Goal: Information Seeking & Learning: Learn about a topic

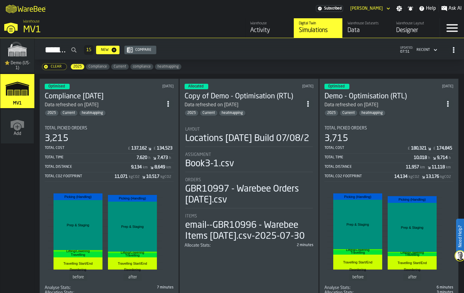
click at [171, 107] on icon "ItemListCard-DashboardItemContainer" at bounding box center [168, 104] width 6 height 6
click at [164, 176] on div "Duplicate" at bounding box center [161, 172] width 32 height 7
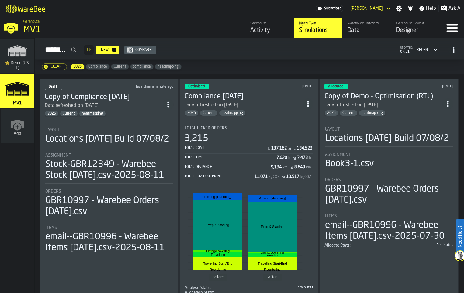
click at [142, 89] on div "less than a minute ago" at bounding box center [146, 87] width 55 height 4
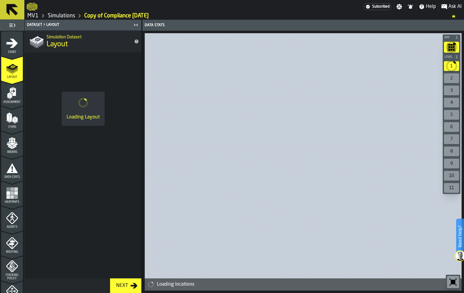
click at [16, 47] on icon "menu Start" at bounding box center [12, 42] width 12 height 9
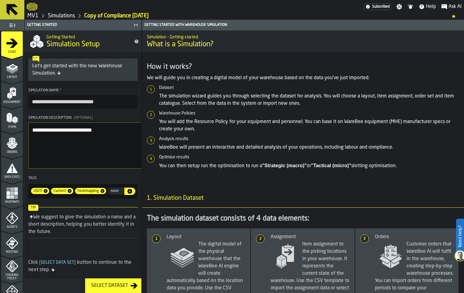
drag, startPoint x: 101, startPoint y: 127, endPoint x: 41, endPoint y: 125, distance: 59.7
click at [41, 108] on input "**********" at bounding box center [83, 101] width 110 height 13
type input "**********"
drag, startPoint x: 131, startPoint y: 166, endPoint x: 29, endPoint y: 166, distance: 102.0
click at [29, 166] on aside "**********" at bounding box center [71, 156] width 142 height 273
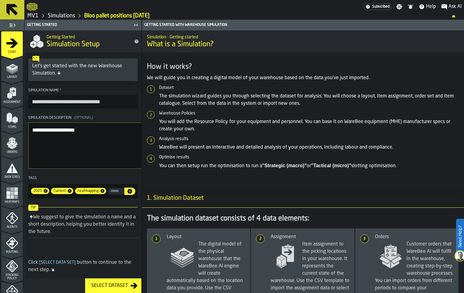
type textarea "**********"
click at [14, 8] on icon at bounding box center [12, 10] width 12 height 12
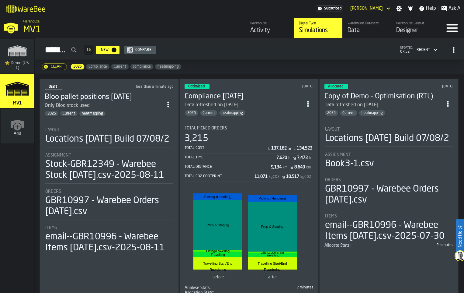
click at [348, 35] on div "Data" at bounding box center [367, 30] width 39 height 9
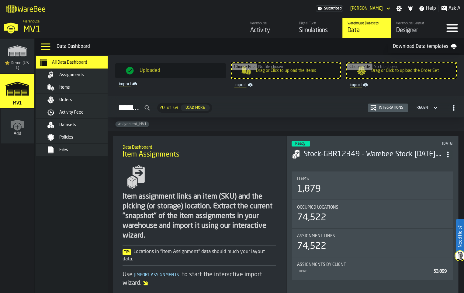
click at [96, 90] on div "Items" at bounding box center [89, 87] width 60 height 5
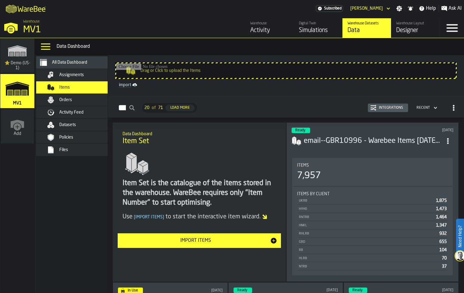
click at [84, 77] on span "Assignments" at bounding box center [71, 74] width 25 height 5
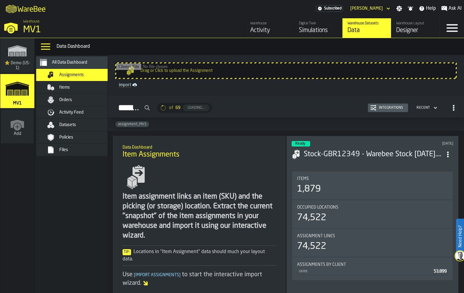
click at [100, 90] on div "Items" at bounding box center [89, 87] width 60 height 5
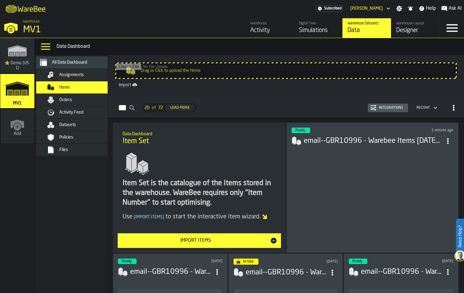
click at [84, 77] on span "Assignments" at bounding box center [71, 74] width 25 height 5
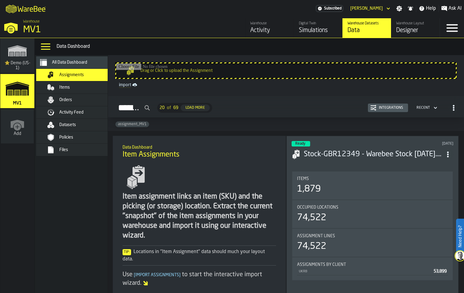
click at [114, 93] on div "Items" at bounding box center [78, 87] width 85 height 12
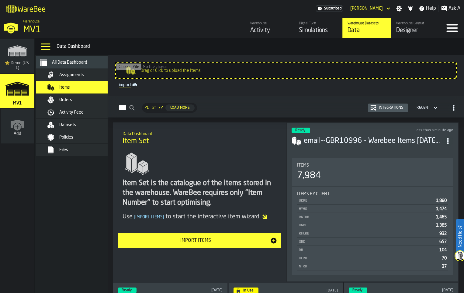
click at [104, 77] on div "Assignments" at bounding box center [89, 74] width 60 height 5
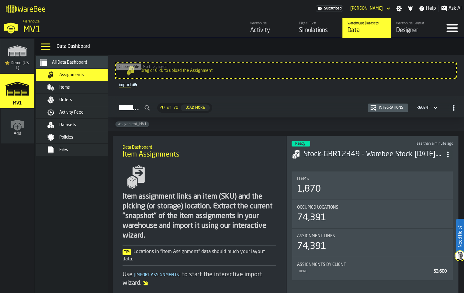
click at [299, 35] on div "Simulations" at bounding box center [318, 30] width 39 height 9
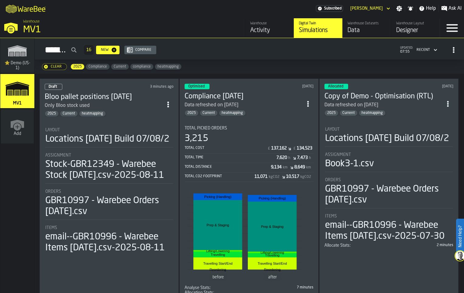
click at [118, 109] on div "Only Bloo stock used" at bounding box center [104, 105] width 118 height 7
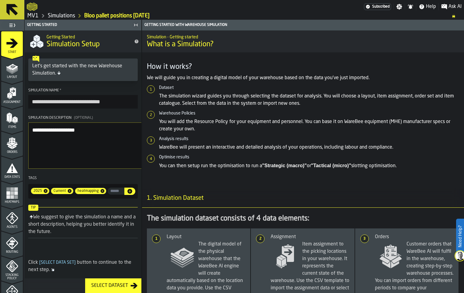
click at [14, 96] on icon "menu Assignment" at bounding box center [13, 92] width 6 height 8
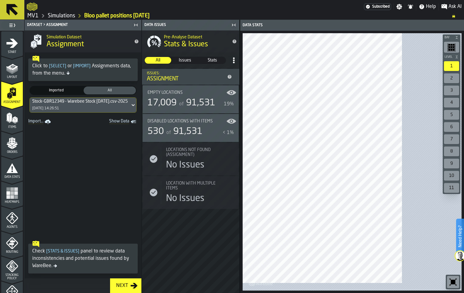
click at [64, 19] on link "Simulations" at bounding box center [61, 15] width 27 height 7
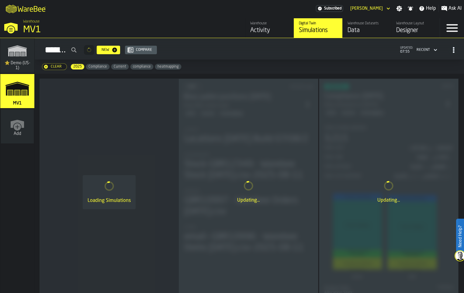
click at [348, 35] on div "Data" at bounding box center [367, 30] width 39 height 9
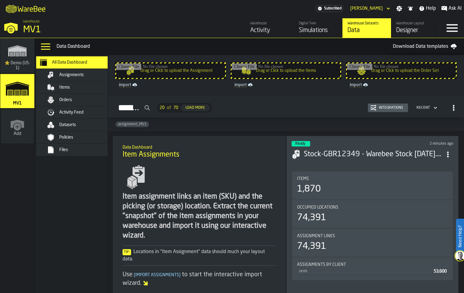
click at [445, 157] on icon "ItemListCard-DashboardItemContainer" at bounding box center [448, 154] width 6 height 6
click at [433, 225] on div "Delete" at bounding box center [432, 221] width 32 height 7
click at [102, 79] on div "Assignments" at bounding box center [82, 74] width 74 height 7
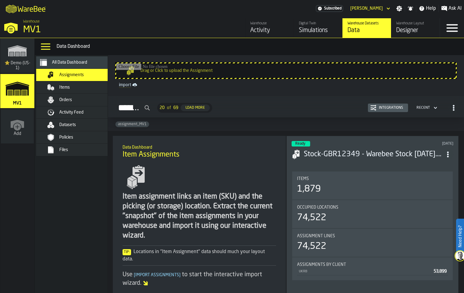
click at [100, 90] on div "Items" at bounding box center [89, 87] width 60 height 5
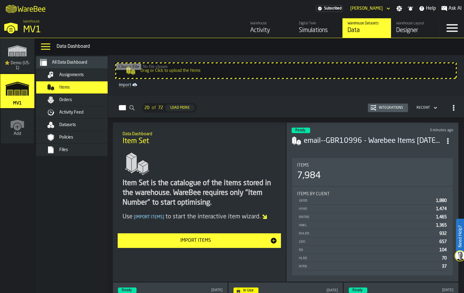
click at [84, 77] on span "Assignments" at bounding box center [71, 74] width 25 height 5
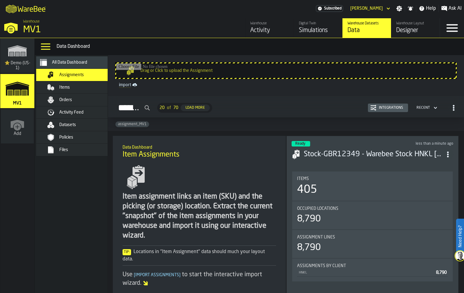
click at [299, 35] on div "Simulations" at bounding box center [318, 30] width 39 height 9
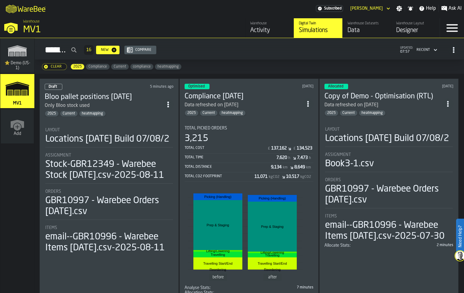
click at [159, 102] on h3 "Bloo pallet positions [DATE]" at bounding box center [104, 97] width 118 height 10
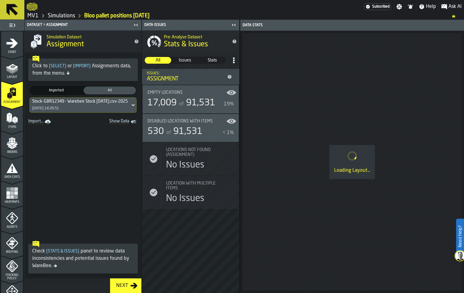
click at [17, 46] on icon "menu Start" at bounding box center [12, 43] width 12 height 12
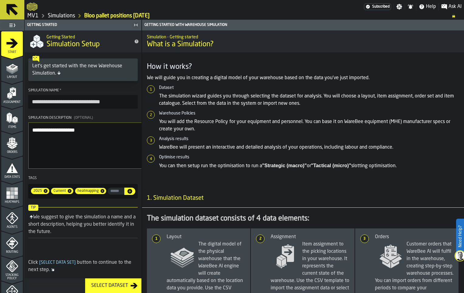
click at [17, 47] on icon "menu Start" at bounding box center [12, 43] width 12 height 12
click at [61, 166] on textarea "**********" at bounding box center [95, 145] width 135 height 46
type textarea "**********"
click at [19, 104] on span "Assignment" at bounding box center [12, 101] width 22 height 3
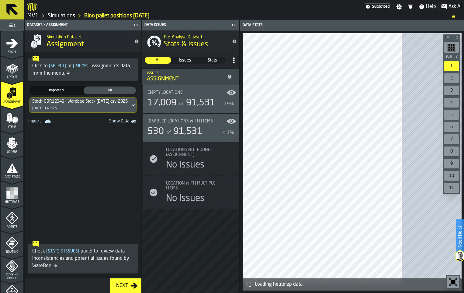
click at [136, 109] on icon at bounding box center [133, 104] width 6 height 7
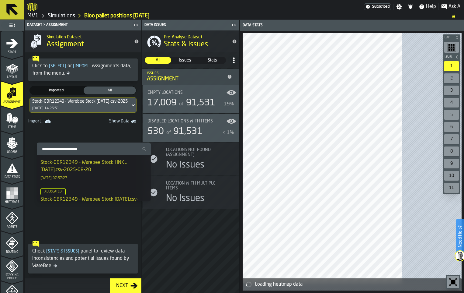
click at [112, 170] on div "Stock-GBR12349 - Warebee Stock HNKL [DATE].csv-2025-08-20" at bounding box center [93, 166] width 107 height 15
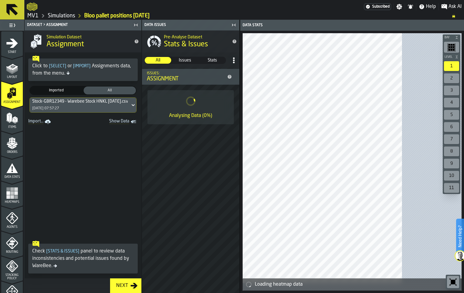
click at [12, 129] on span "Items" at bounding box center [12, 126] width 22 height 3
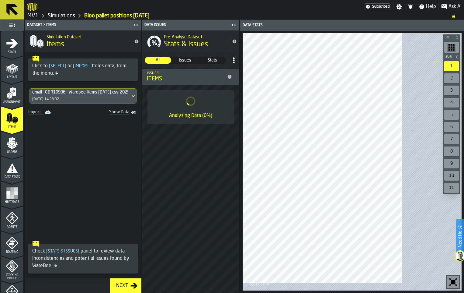
click at [135, 97] on icon at bounding box center [133, 96] width 3 height 2
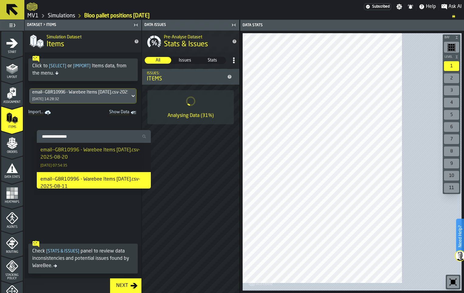
click at [125, 168] on div "email--GBR10996 - Warebee Items [DATE].csv-2025-08-20 [DATE] 07:54:35" at bounding box center [93, 157] width 107 height 22
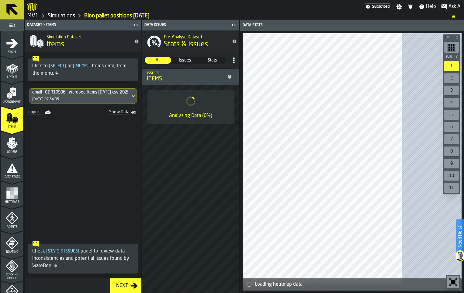
click at [131, 282] on div "Next" at bounding box center [122, 285] width 17 height 7
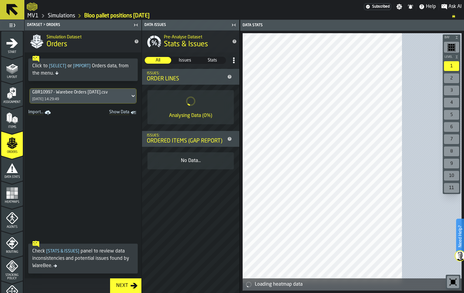
click at [131, 282] on div "Next" at bounding box center [122, 285] width 17 height 7
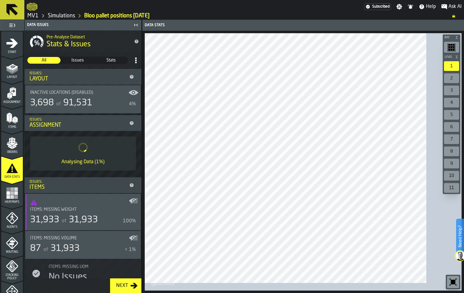
click at [131, 282] on div "Next" at bounding box center [122, 285] width 17 height 7
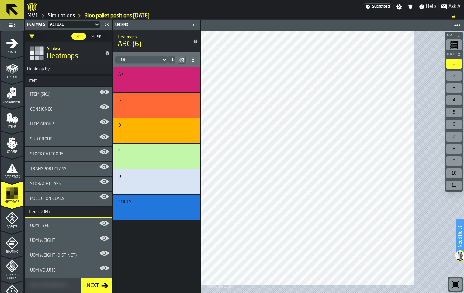
click at [101, 287] on div "Next" at bounding box center [93, 285] width 17 height 7
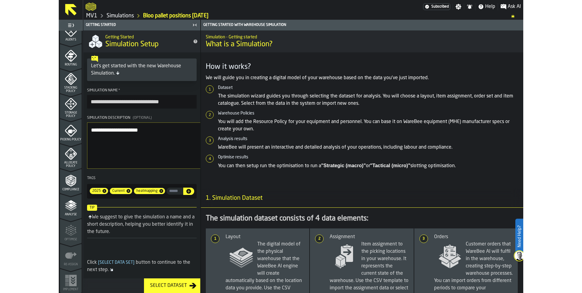
scroll to position [201, 0]
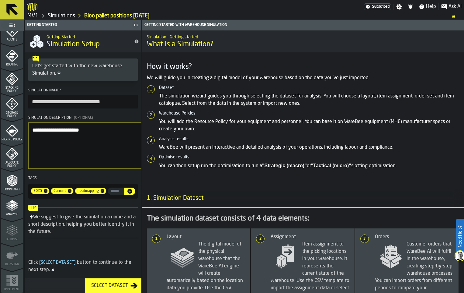
click at [16, 110] on icon "menu Storage Policy" at bounding box center [12, 104] width 12 height 12
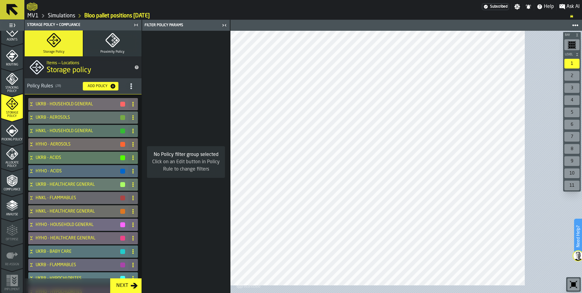
click at [228, 29] on icon "button-toggle-Close me" at bounding box center [224, 25] width 7 height 7
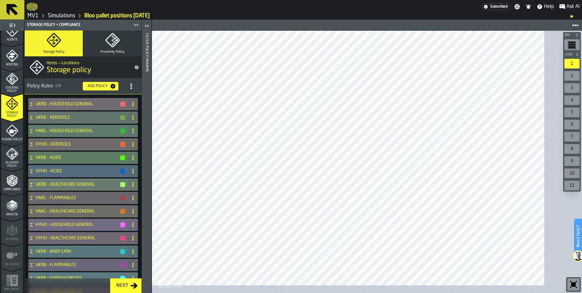
click at [99, 133] on h4 "HNKL - HOUSEHOLD GENERAL" at bounding box center [78, 130] width 84 height 5
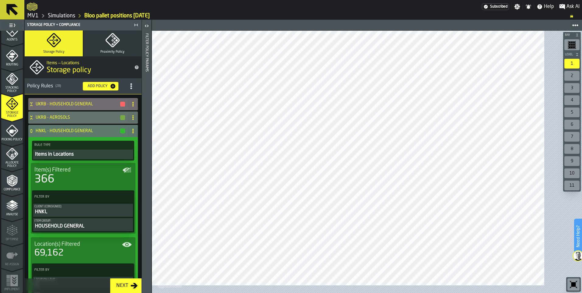
click at [34, 133] on icon at bounding box center [31, 130] width 6 height 5
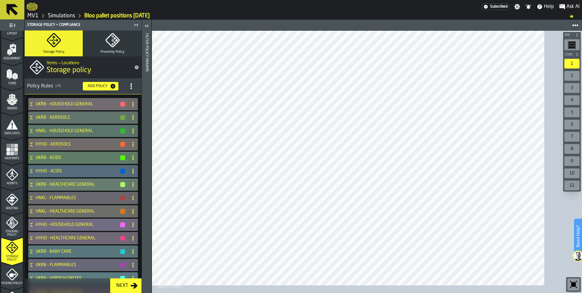
scroll to position [0, 0]
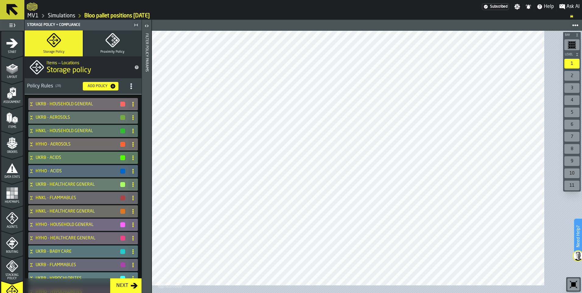
click at [5, 79] on span "Layout" at bounding box center [12, 76] width 22 height 3
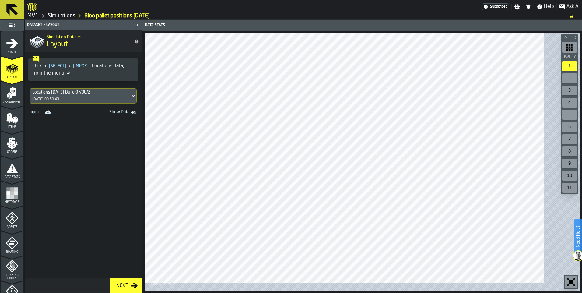
click at [17, 104] on span "Assignment" at bounding box center [12, 101] width 22 height 3
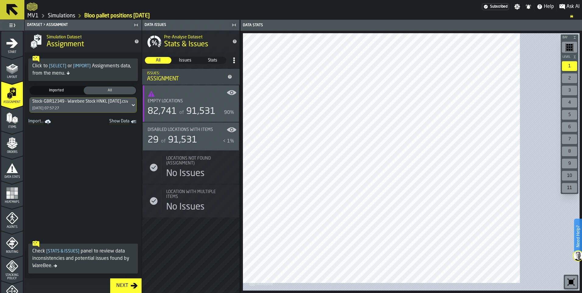
click at [238, 29] on icon "button-toggle-Close me" at bounding box center [233, 24] width 7 height 7
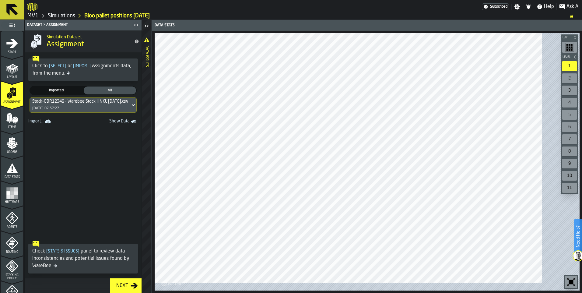
click at [135, 123] on icon "toggle-dataset-table-Show Data" at bounding box center [133, 121] width 4 height 3
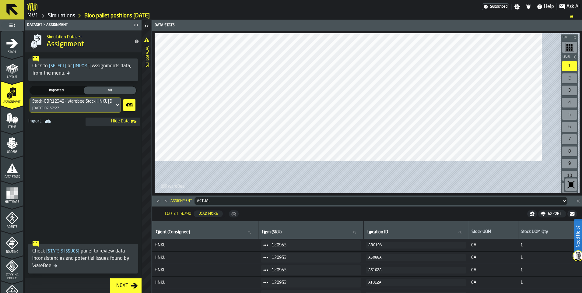
click at [132, 122] on rect "toggle-dataset-table-Hide Data" at bounding box center [131, 122] width 1 height 0
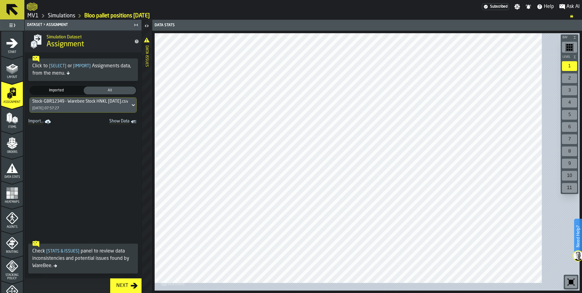
click at [18, 124] on icon "menu Items" at bounding box center [12, 118] width 12 height 12
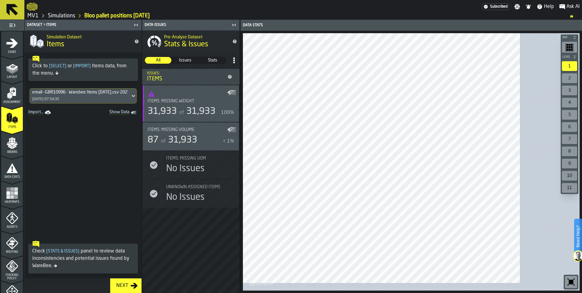
click at [14, 149] on icon "menu Orders" at bounding box center [12, 143] width 12 height 12
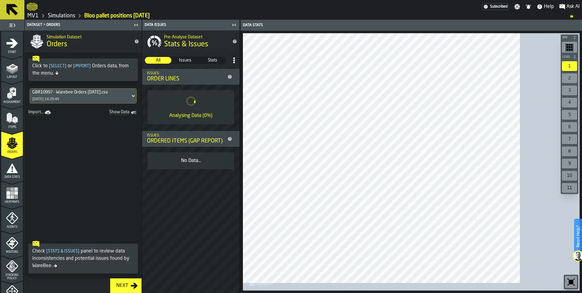
click at [18, 179] on span "Data Stats" at bounding box center [12, 176] width 22 height 3
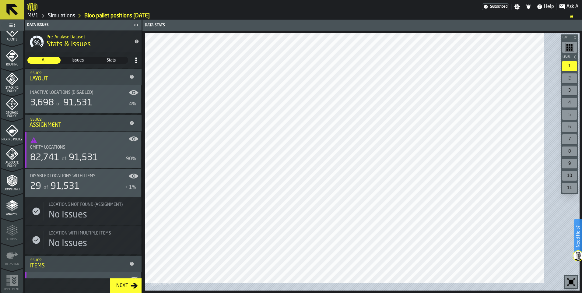
scroll to position [243, 0]
click at [18, 187] on icon "menu Compliance" at bounding box center [12, 180] width 12 height 12
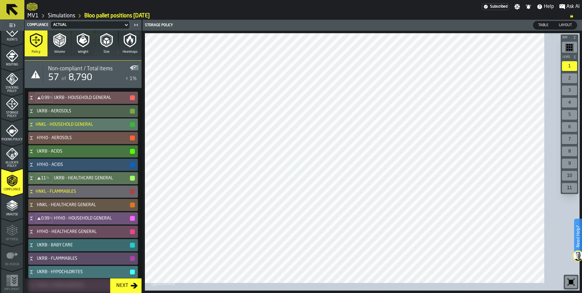
scroll to position [0, 0]
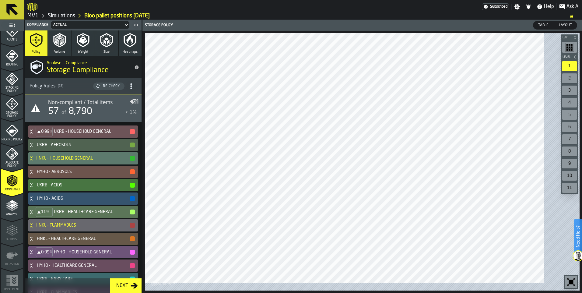
click at [114, 161] on h4 "HNKL - HOUSEHOLD GENERAL" at bounding box center [83, 158] width 94 height 5
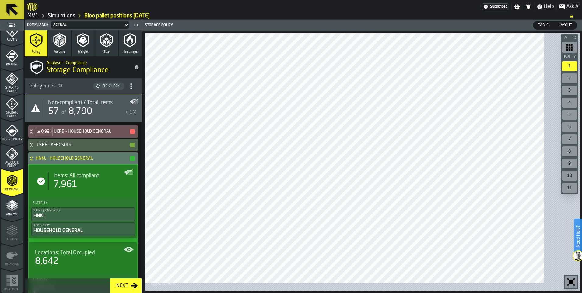
click at [120, 190] on div "7,961" at bounding box center [93, 184] width 78 height 11
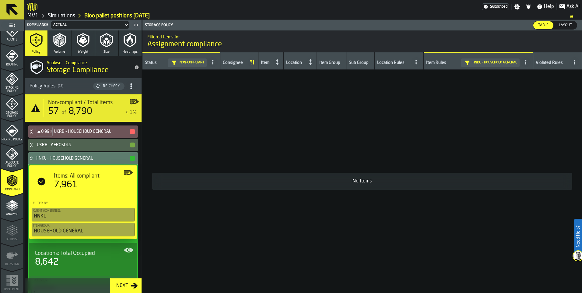
click at [120, 190] on div "7,961" at bounding box center [92, 184] width 77 height 11
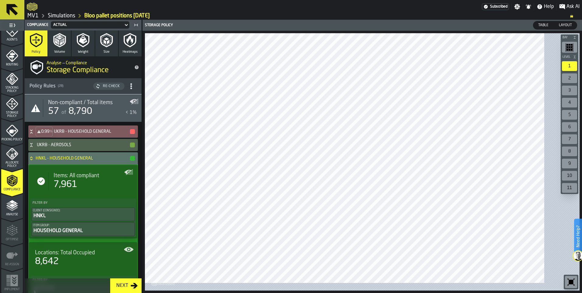
click at [39, 138] on div "0.99 % UKRB - HOUSEHOLD GENERAL" at bounding box center [81, 131] width 107 height 12
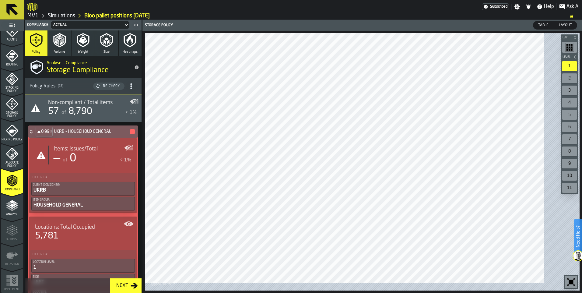
click at [133, 148] on polygon "button-toggle-Show on Map" at bounding box center [132, 147] width 2 height 1
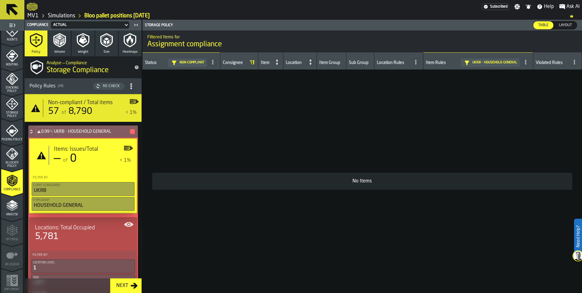
click at [34, 134] on icon at bounding box center [31, 131] width 6 height 5
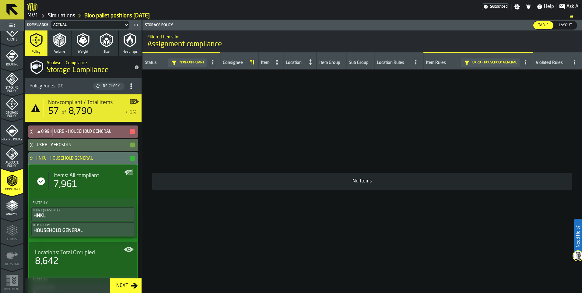
click at [34, 147] on icon at bounding box center [31, 144] width 6 height 5
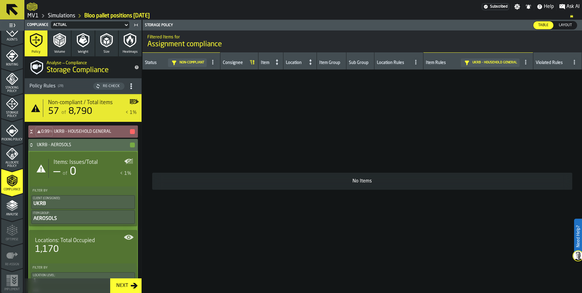
click at [34, 147] on icon at bounding box center [31, 144] width 6 height 5
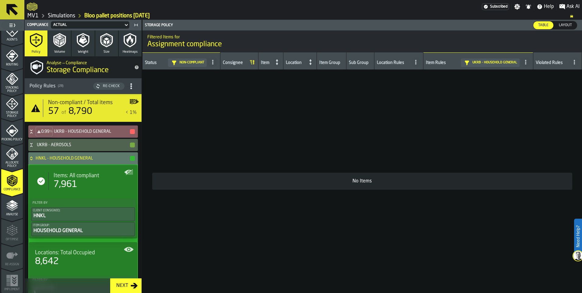
click at [131, 179] on div "Items: All compliant" at bounding box center [93, 175] width 78 height 7
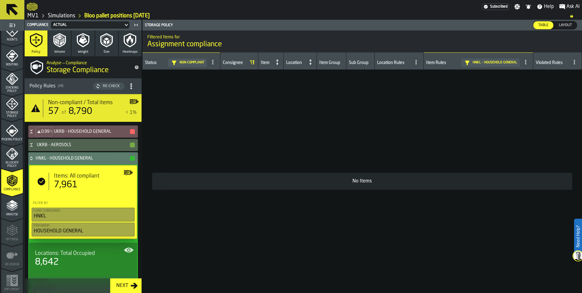
click at [122, 88] on div "Re-Check" at bounding box center [111, 86] width 22 height 4
click at [137, 106] on div "Non-compliant / Total items" at bounding box center [92, 102] width 89 height 7
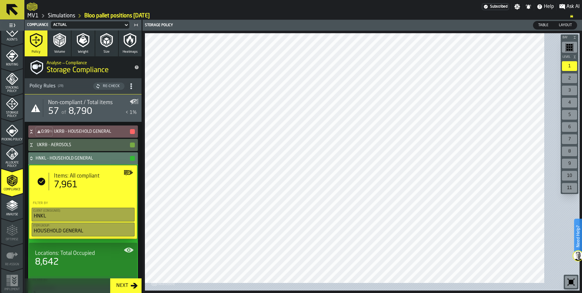
click at [464, 83] on div "2" at bounding box center [569, 78] width 15 height 10
click at [9, 110] on icon "menu Storage Policy" at bounding box center [12, 104] width 12 height 12
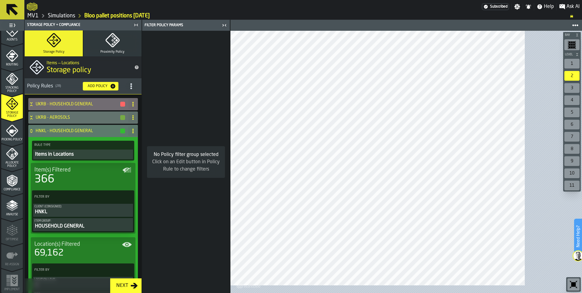
click at [92, 185] on div "366" at bounding box center [82, 179] width 97 height 12
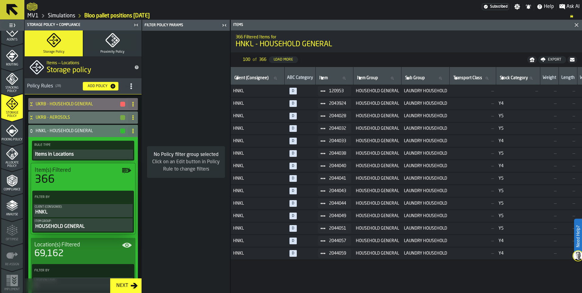
click at [34, 133] on icon at bounding box center [31, 130] width 6 height 5
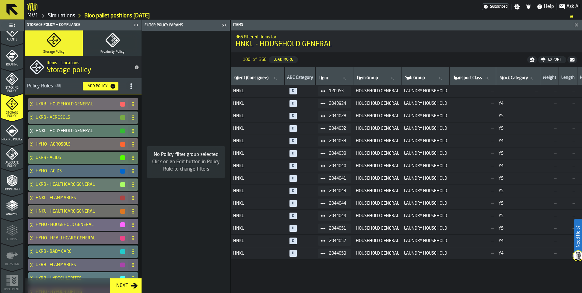
click at [88, 204] on div "HNKL - FLAMMABLES" at bounding box center [76, 198] width 97 height 12
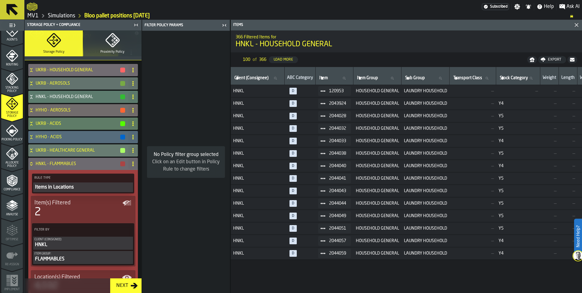
scroll to position [91, 0]
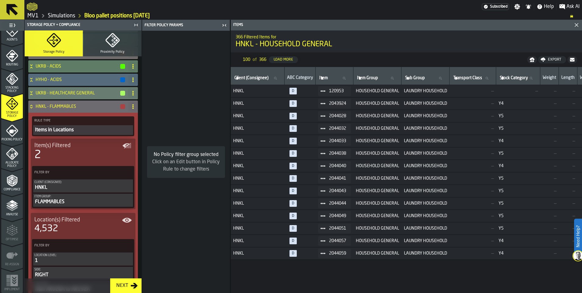
click at [107, 149] on div "Item(s) Filtered" at bounding box center [82, 145] width 97 height 7
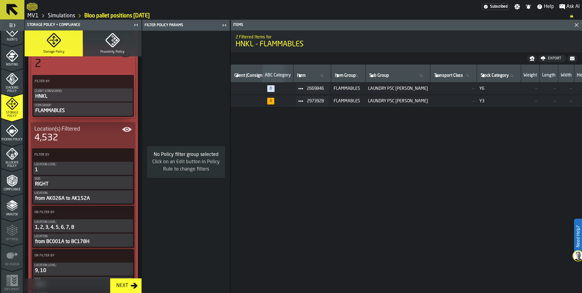
scroll to position [0, 0]
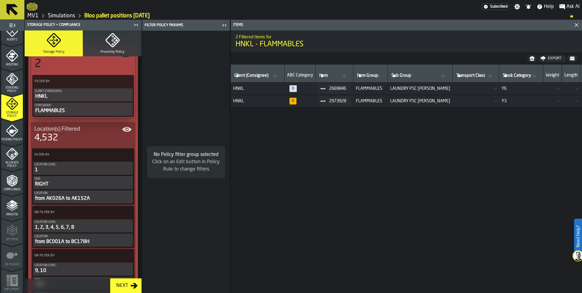
click at [17, 141] on div "Picking Policy" at bounding box center [12, 132] width 22 height 17
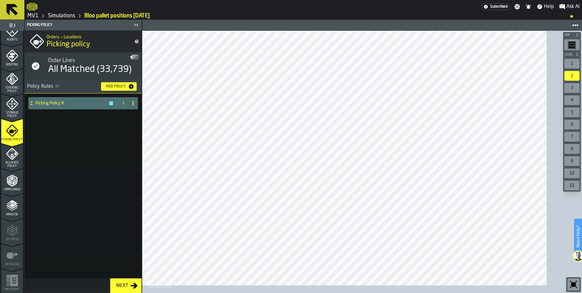
click at [17, 168] on span "Allocate Policy" at bounding box center [12, 164] width 22 height 7
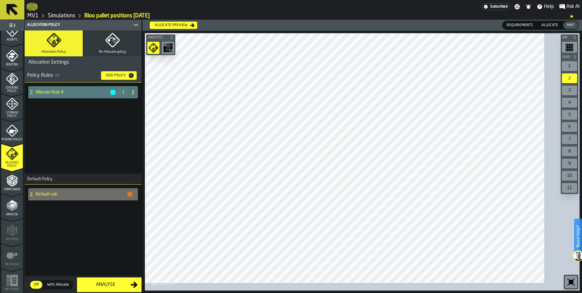
click at [16, 184] on icon "menu Compliance" at bounding box center [15, 181] width 2 height 3
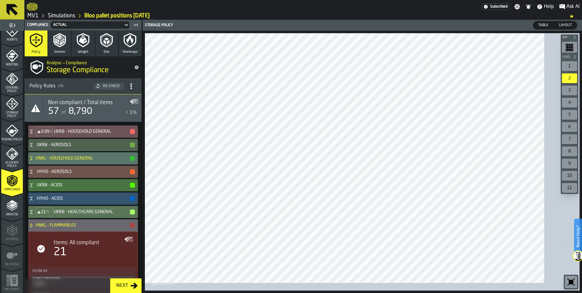
click at [16, 209] on polyline "menu Analyse" at bounding box center [12, 207] width 12 height 4
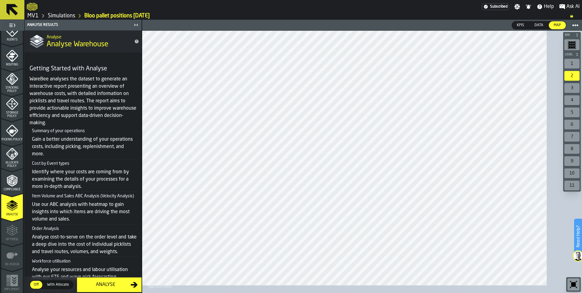
scroll to position [307, 0]
click at [18, 232] on icon "menu Optimise" at bounding box center [12, 234] width 12 height 4
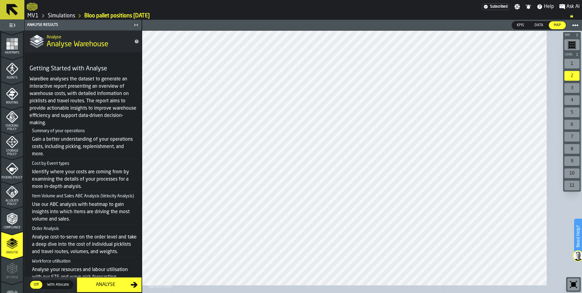
scroll to position [0, 0]
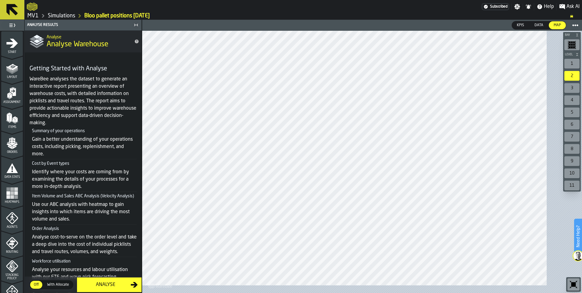
click at [16, 72] on polygon "menu Layout" at bounding box center [12, 71] width 12 height 4
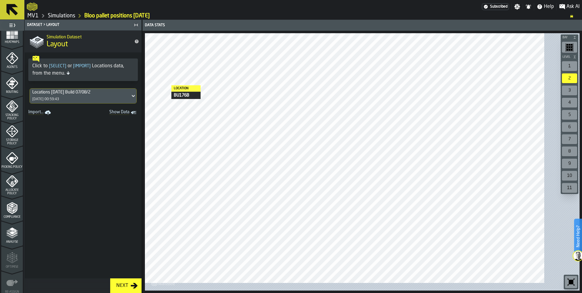
scroll to position [155, 0]
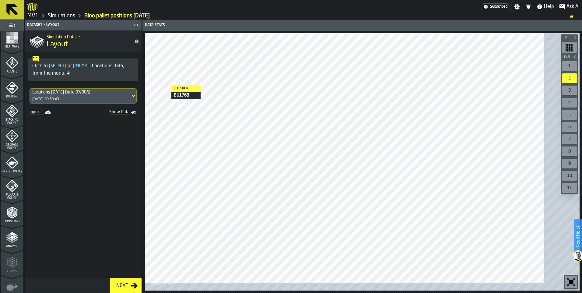
click at [11, 125] on div "Stacking Policy" at bounding box center [12, 115] width 22 height 20
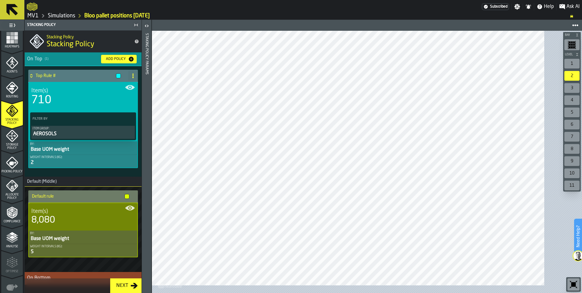
click at [464, 68] on div "1" at bounding box center [571, 64] width 15 height 10
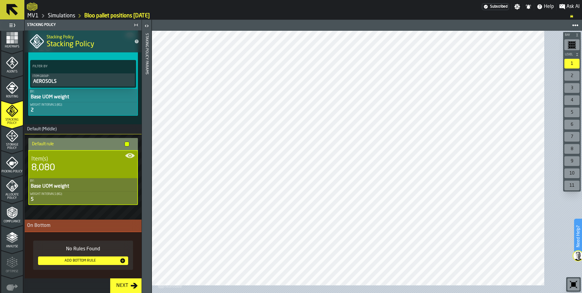
scroll to position [88, 0]
click at [96, 173] on div "8,080" at bounding box center [82, 167] width 103 height 11
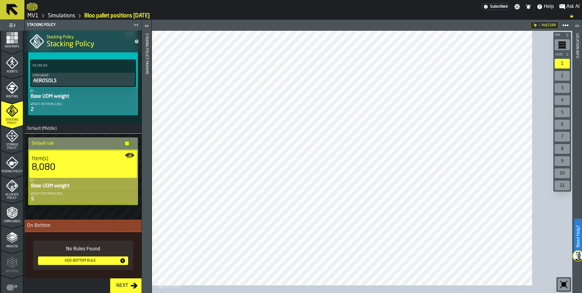
click at [464, 30] on icon "button-toggle-Open" at bounding box center [576, 25] width 7 height 7
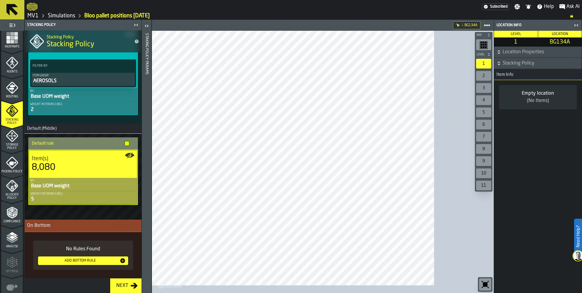
click at [464, 81] on div "2" at bounding box center [483, 76] width 15 height 10
click at [464, 55] on icon "button-" at bounding box center [499, 52] width 6 height 6
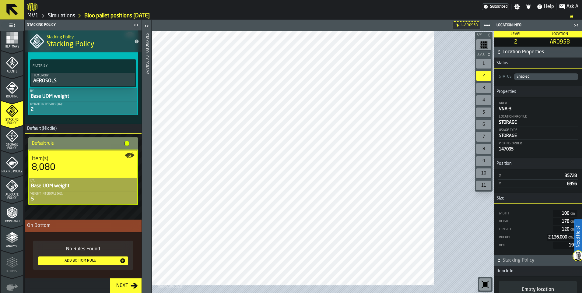
click at [464, 55] on icon "button-" at bounding box center [499, 52] width 6 height 6
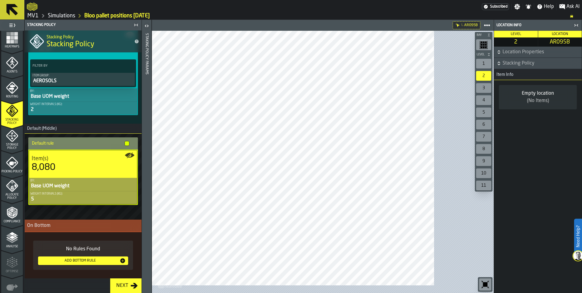
scroll to position [58, 0]
click at [19, 150] on span "Storage Policy" at bounding box center [12, 146] width 22 height 7
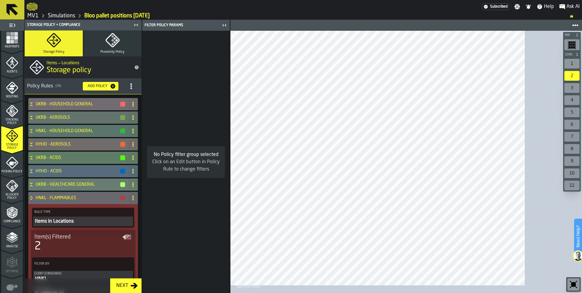
click at [228, 29] on icon "button-toggle-Close me" at bounding box center [224, 25] width 7 height 7
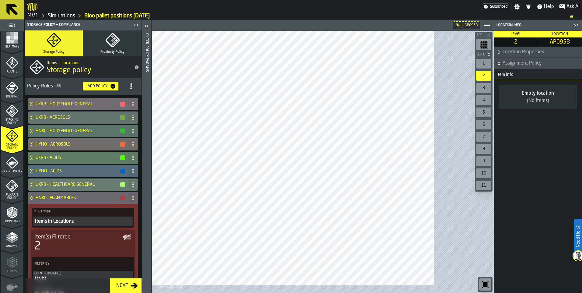
click at [66, 18] on link "Simulations" at bounding box center [61, 15] width 27 height 7
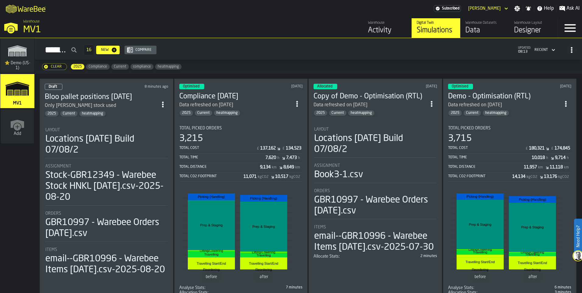
click at [464, 35] on div "Data" at bounding box center [484, 31] width 39 height 10
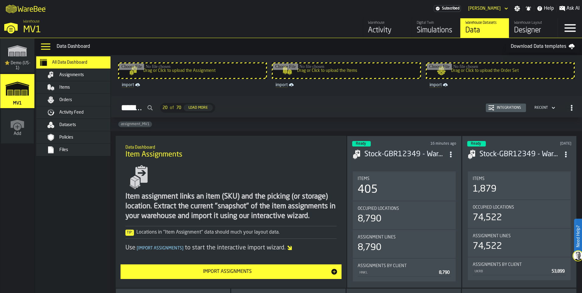
click at [417, 34] on div "Simulations" at bounding box center [436, 31] width 39 height 10
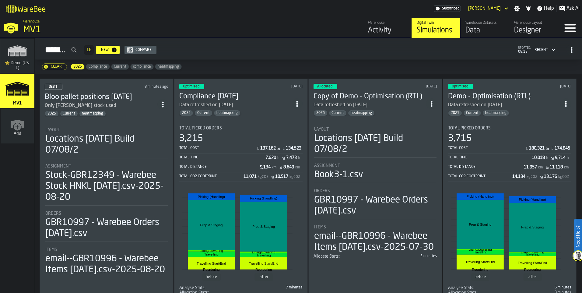
click at [127, 132] on div "Layout" at bounding box center [106, 130] width 122 height 5
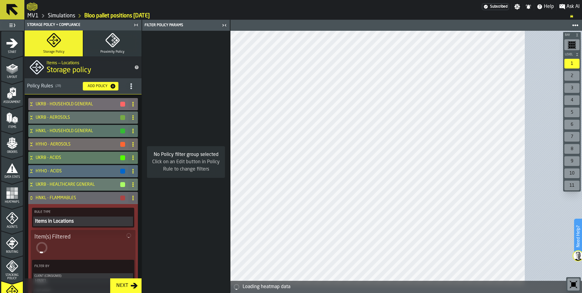
click at [18, 124] on icon "menu Items" at bounding box center [12, 118] width 12 height 12
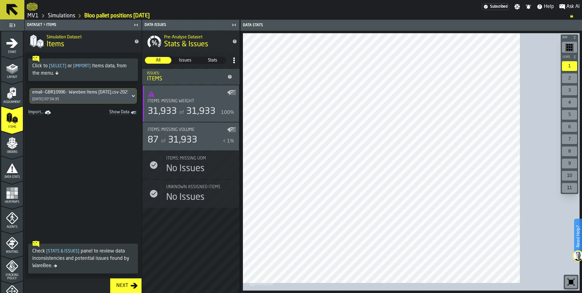
click at [130, 103] on div "email--GBR10996 - Warebee Items [DATE].csv-2025-08-20 [DATE] 07:54:35" at bounding box center [80, 96] width 100 height 15
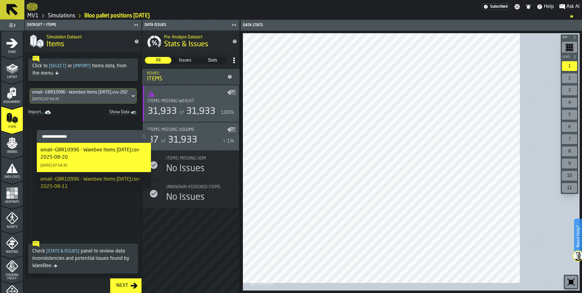
click at [16, 99] on icon "menu Assignment" at bounding box center [12, 93] width 12 height 12
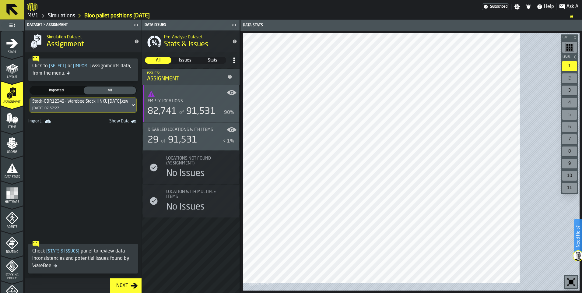
click at [136, 109] on icon at bounding box center [133, 104] width 6 height 7
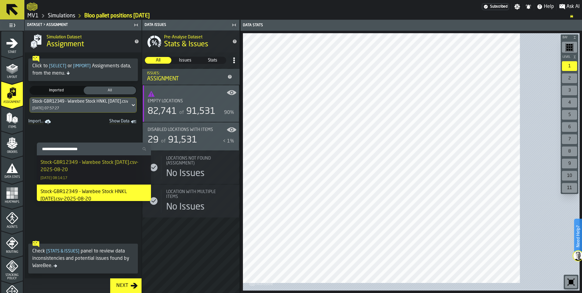
click at [121, 181] on div "Stock-GBR12349 - Warebee Stock [DATE].csv-2025-08-20 [DATE] 08:14:17" at bounding box center [93, 170] width 107 height 22
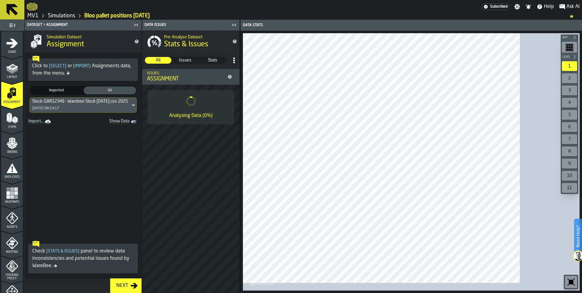
click at [15, 124] on icon "menu Items" at bounding box center [12, 118] width 12 height 12
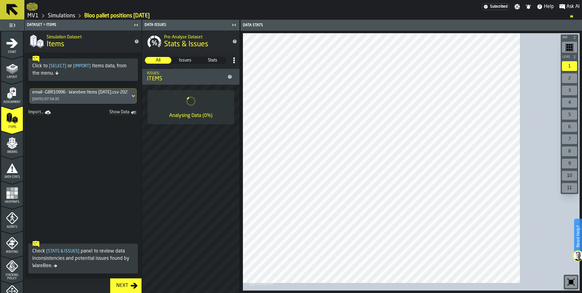
click at [18, 149] on icon "menu Orders" at bounding box center [12, 143] width 12 height 12
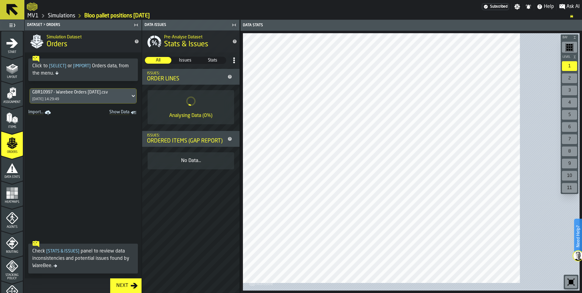
click at [20, 179] on div "Data Stats" at bounding box center [12, 170] width 22 height 17
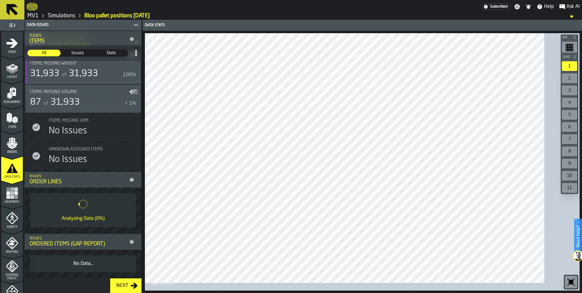
scroll to position [253, 0]
click at [10, 191] on rect "menu Heatmaps" at bounding box center [8, 189] width 4 height 4
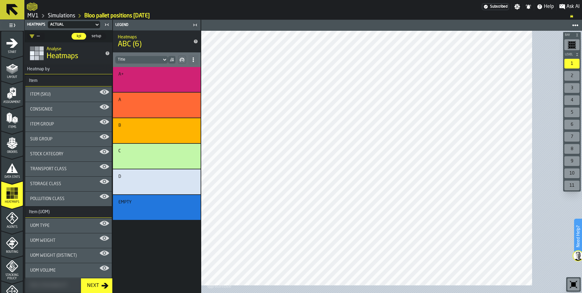
click at [101, 142] on div "Sub Group" at bounding box center [68, 139] width 77 height 5
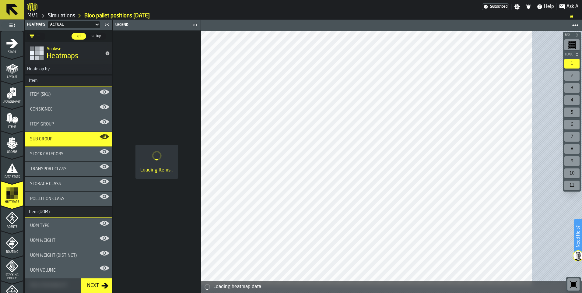
click at [101, 142] on div "Sub Group" at bounding box center [68, 139] width 77 height 5
click at [109, 139] on icon "button-toggle-Show on Map" at bounding box center [105, 136] width 8 height 5
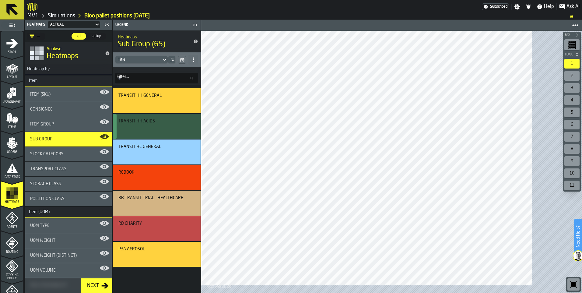
scroll to position [365, 0]
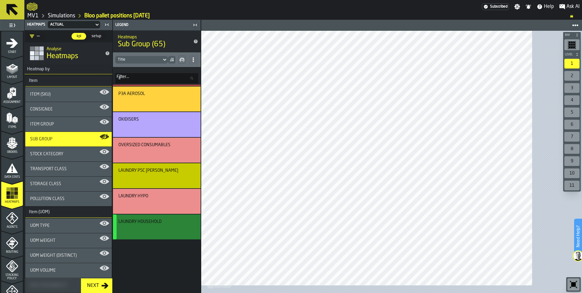
click at [162, 224] on div "LAUNDRY HOUSEHOLD" at bounding box center [139, 221] width 43 height 5
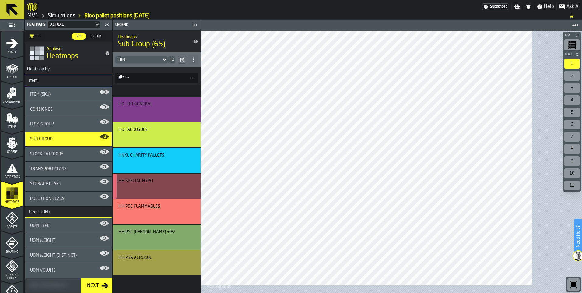
scroll to position [700, 0]
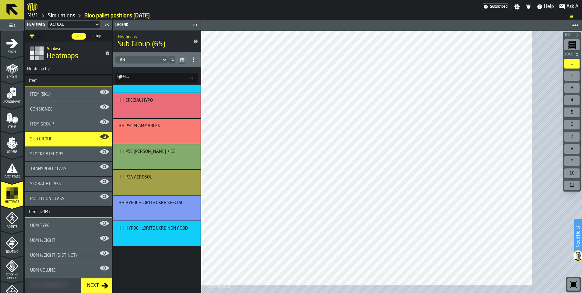
click at [101, 156] on div "Stock Category" at bounding box center [68, 154] width 77 height 5
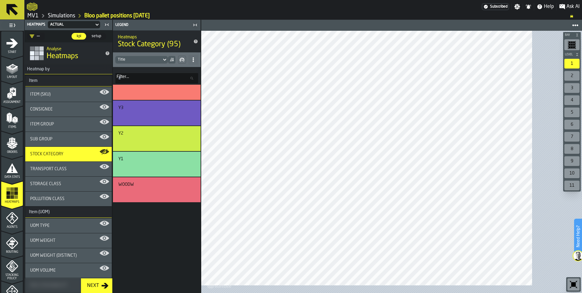
scroll to position [0, 0]
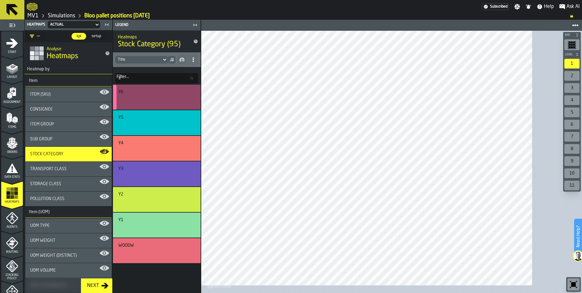
click at [193, 105] on button "button-" at bounding box center [155, 99] width 75 height 10
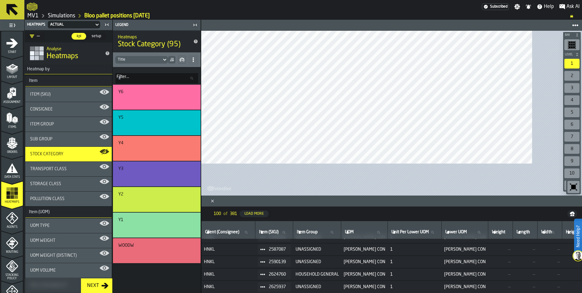
scroll to position [336, 0]
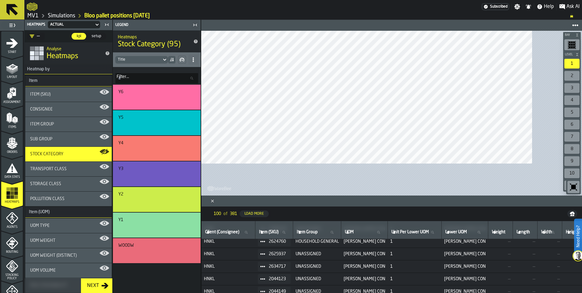
click at [215, 198] on icon "Close" at bounding box center [212, 201] width 6 height 6
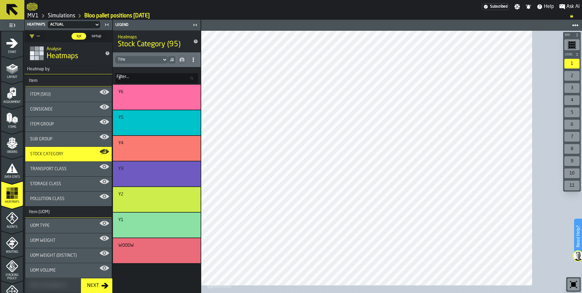
click at [199, 29] on icon "button-toggle-Close me" at bounding box center [194, 24] width 7 height 7
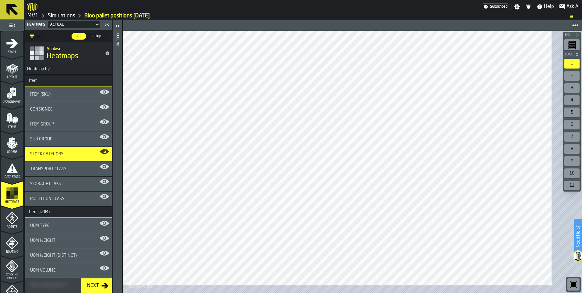
click at [112, 161] on div "Stock Category" at bounding box center [68, 154] width 86 height 15
click at [107, 156] on div "Stock Category" at bounding box center [68, 154] width 77 height 5
click at [117, 27] on icon "button-toggle-Open" at bounding box center [116, 26] width 2 height 2
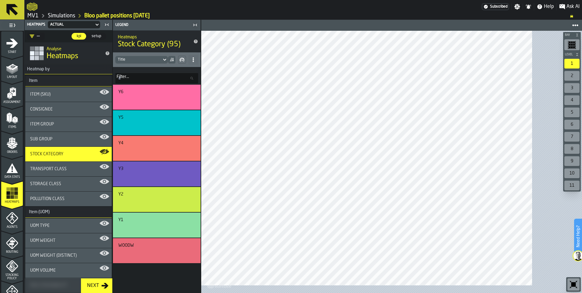
click at [159, 62] on div "Title" at bounding box center [138, 60] width 41 height 4
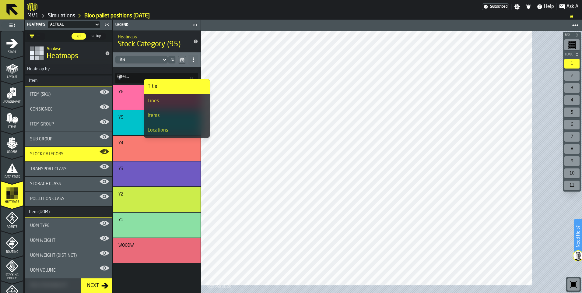
click at [166, 61] on icon at bounding box center [164, 60] width 3 height 2
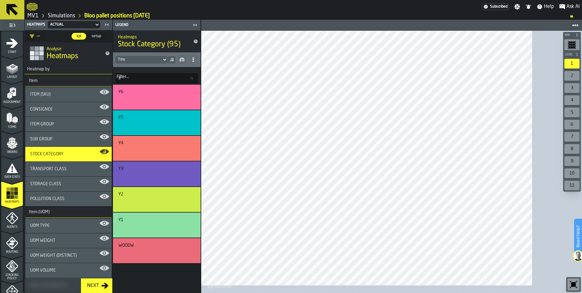
click at [198, 65] on span at bounding box center [193, 60] width 10 height 10
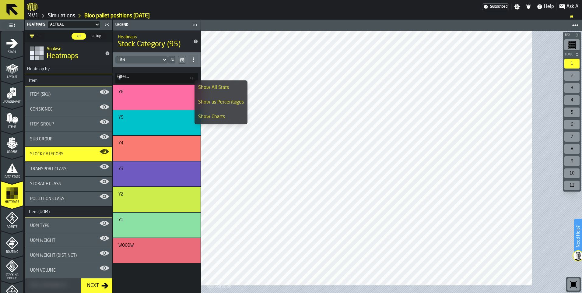
click at [198, 65] on span at bounding box center [193, 60] width 10 height 10
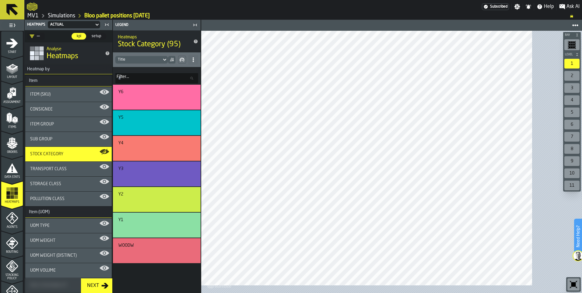
click at [109, 154] on icon "button-toggle-Show on Map" at bounding box center [105, 151] width 8 height 5
click at [109, 139] on icon "button-toggle-Show on Map" at bounding box center [104, 136] width 9 height 5
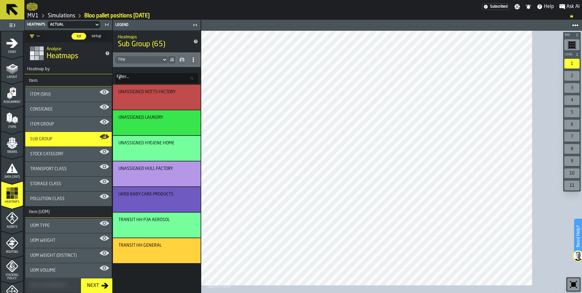
click at [107, 127] on div "Item Group" at bounding box center [68, 124] width 77 height 5
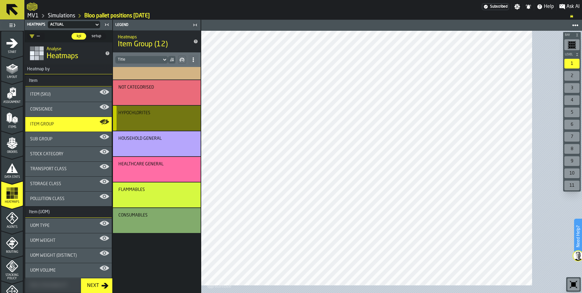
scroll to position [0, 0]
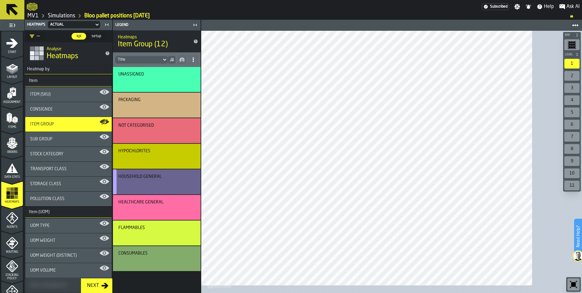
click at [162, 179] on div "HOUSEHOLD GENERAL" at bounding box center [139, 176] width 43 height 5
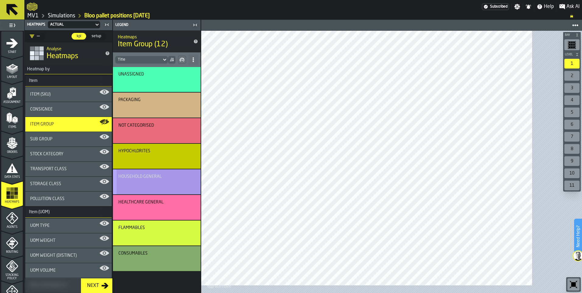
click at [192, 188] on div "button-" at bounding box center [156, 183] width 72 height 7
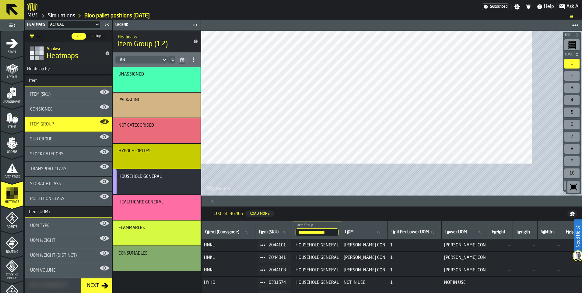
click at [248, 230] on icon at bounding box center [246, 232] width 4 height 4
click at [253, 228] on input "Client (Consignee) Client (Consignee)" at bounding box center [228, 232] width 49 height 8
type input "**"
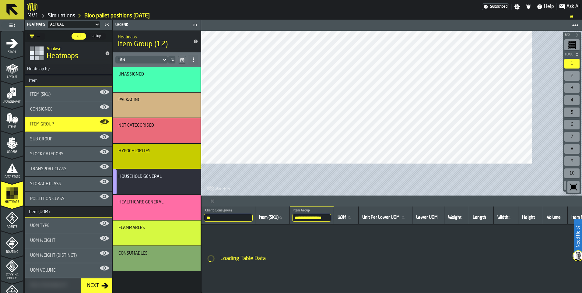
click at [253, 214] on input "**" at bounding box center [228, 218] width 49 height 8
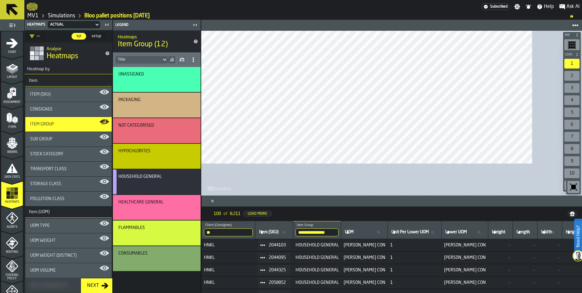
click at [215, 198] on icon "Close" at bounding box center [212, 201] width 6 height 6
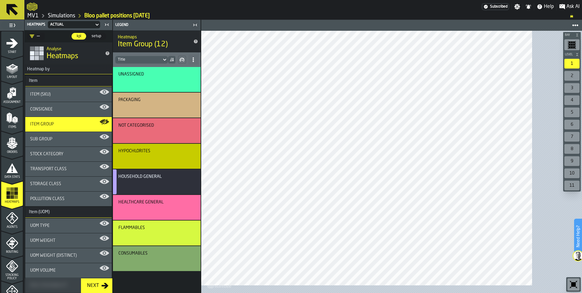
click at [107, 127] on div "Item Group" at bounding box center [68, 124] width 77 height 5
drag, startPoint x: 100, startPoint y: 156, endPoint x: 132, endPoint y: 242, distance: 92.1
click at [109, 201] on icon "button-toggle-Show on Map" at bounding box center [105, 196] width 10 height 10
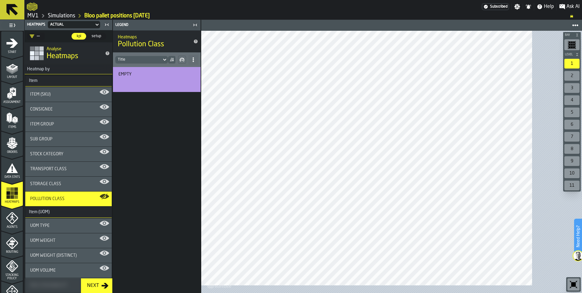
click at [109, 184] on icon "button-toggle-Show on Map" at bounding box center [104, 181] width 9 height 5
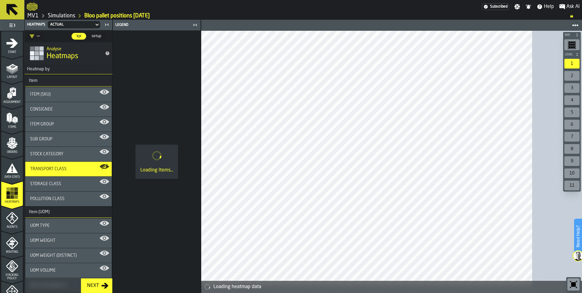
click at [109, 154] on icon "button-toggle-Show on Map" at bounding box center [104, 151] width 9 height 5
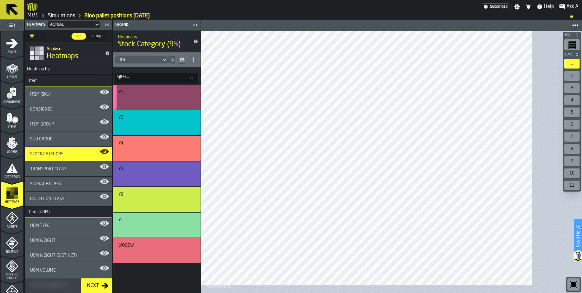
click at [184, 103] on div "button-" at bounding box center [156, 99] width 72 height 7
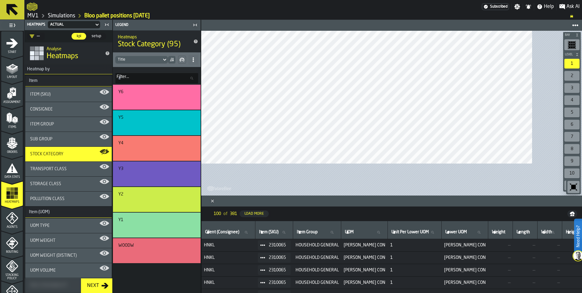
click at [571, 185] on icon "button-toolbar-undefined" at bounding box center [573, 187] width 5 height 5
click at [568, 182] on icon "button-toolbar-undefined" at bounding box center [573, 187] width 10 height 10
click at [215, 198] on icon "Close" at bounding box center [212, 201] width 6 height 6
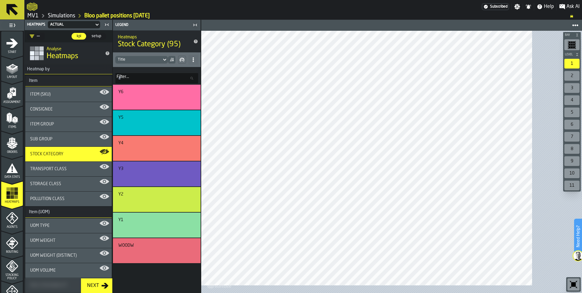
click at [199, 29] on icon "button-toggle-Close me" at bounding box center [194, 24] width 7 height 7
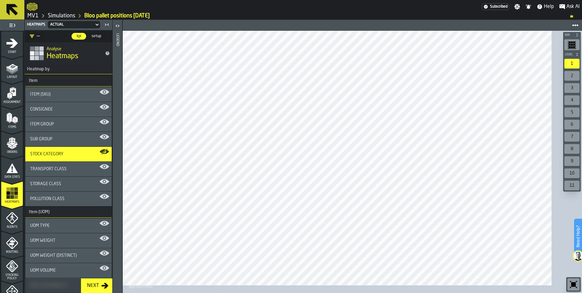
click at [342, 292] on html "Need Help? Subscribed Settings Notifications Help Ask AI MV1 Simulations Bloo p…" at bounding box center [291, 146] width 582 height 293
click at [572, 81] on div "2" at bounding box center [571, 76] width 15 height 10
click at [102, 142] on div "Sub Group" at bounding box center [68, 139] width 77 height 5
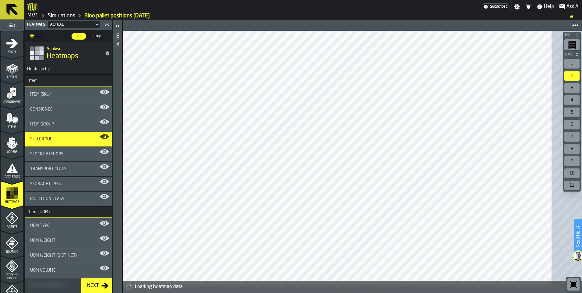
click at [121, 29] on icon "button-toggle-Open" at bounding box center [117, 25] width 7 height 7
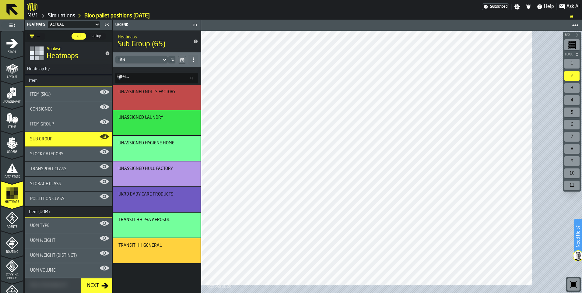
click at [107, 127] on div "Item Group" at bounding box center [68, 124] width 77 height 5
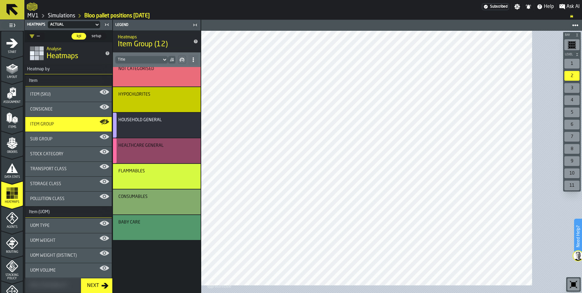
scroll to position [16, 0]
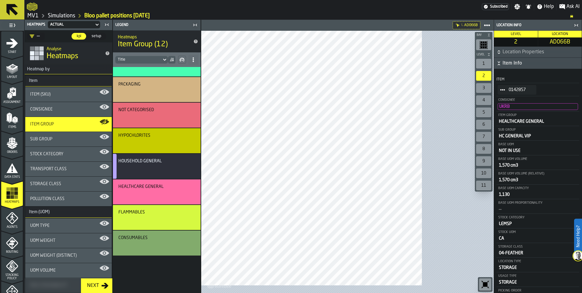
click at [575, 29] on icon "button-toggle-Close me" at bounding box center [575, 25] width 7 height 7
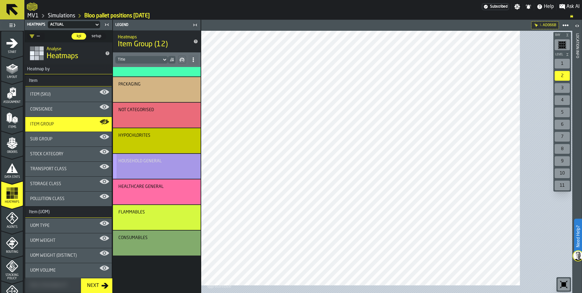
scroll to position [0, 0]
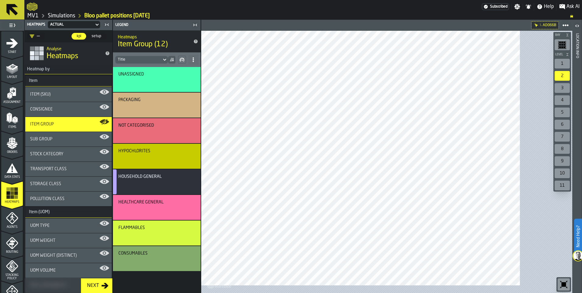
click at [92, 142] on div "Sub Group" at bounding box center [68, 139] width 77 height 5
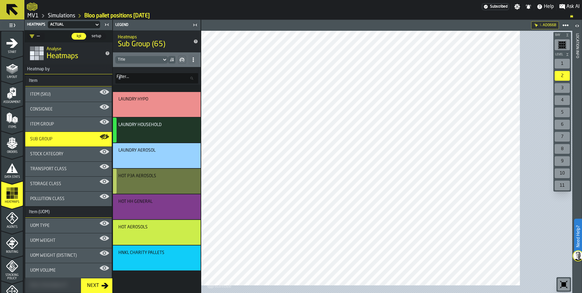
scroll to position [517, 0]
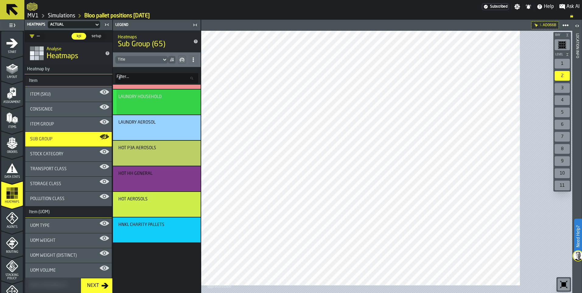
click at [192, 108] on div "button-" at bounding box center [156, 104] width 72 height 7
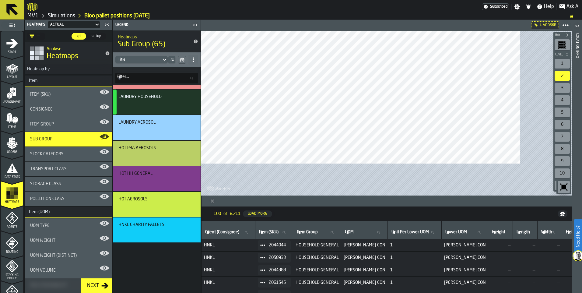
click at [215, 198] on icon "Close" at bounding box center [212, 201] width 6 height 6
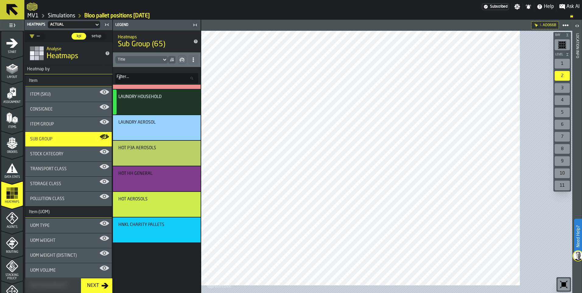
click at [198, 83] on input "Filter... Filter..." at bounding box center [156, 78] width 83 height 10
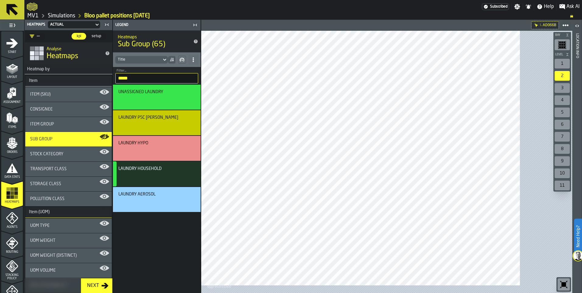
scroll to position [0, 0]
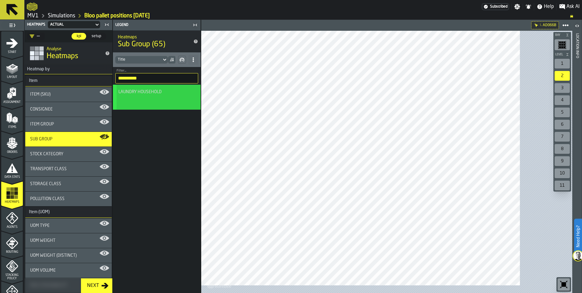
type input "**********"
click at [162, 94] on div "LAUNDRY HOUSEHOLD" at bounding box center [139, 91] width 43 height 5
click at [199, 29] on icon "button-toggle-Close me" at bounding box center [194, 24] width 7 height 7
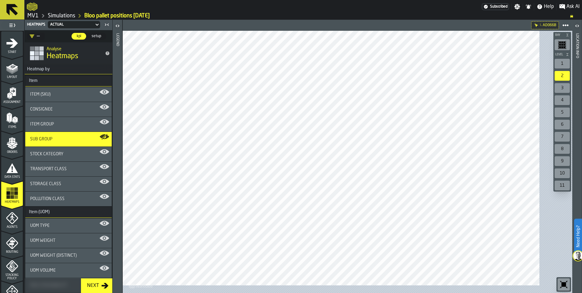
click at [555, 68] on div "1" at bounding box center [561, 64] width 15 height 10
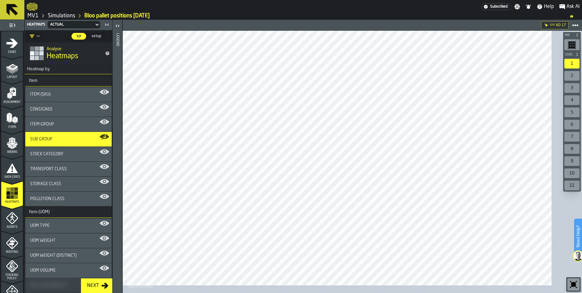
click at [564, 81] on div "2" at bounding box center [571, 76] width 15 height 10
click at [565, 93] on div "3" at bounding box center [571, 88] width 15 height 10
click at [564, 68] on div "1" at bounding box center [571, 64] width 15 height 10
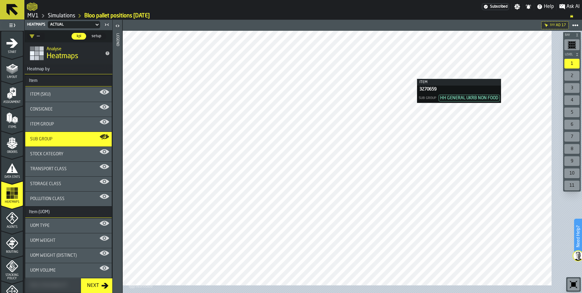
click at [121, 30] on icon "button-toggle-Open" at bounding box center [117, 25] width 7 height 7
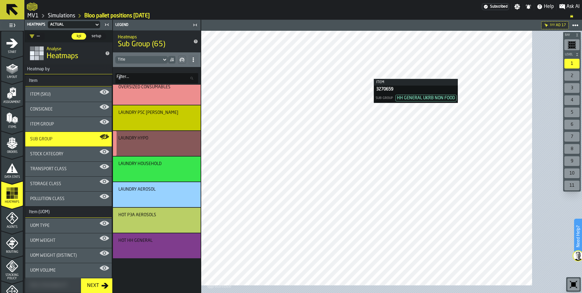
scroll to position [456, 0]
